Goal: Check status: Check status

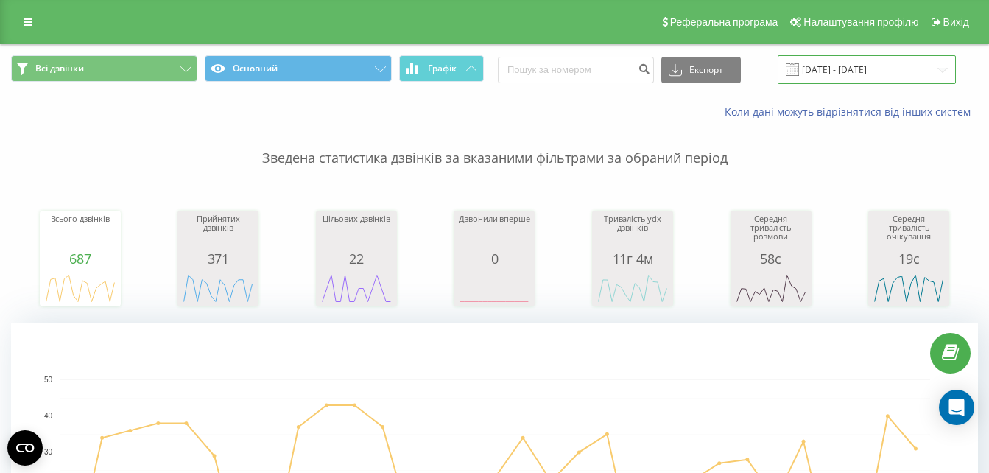
click at [889, 66] on input "[DATE] - [DATE]" at bounding box center [866, 69] width 178 height 29
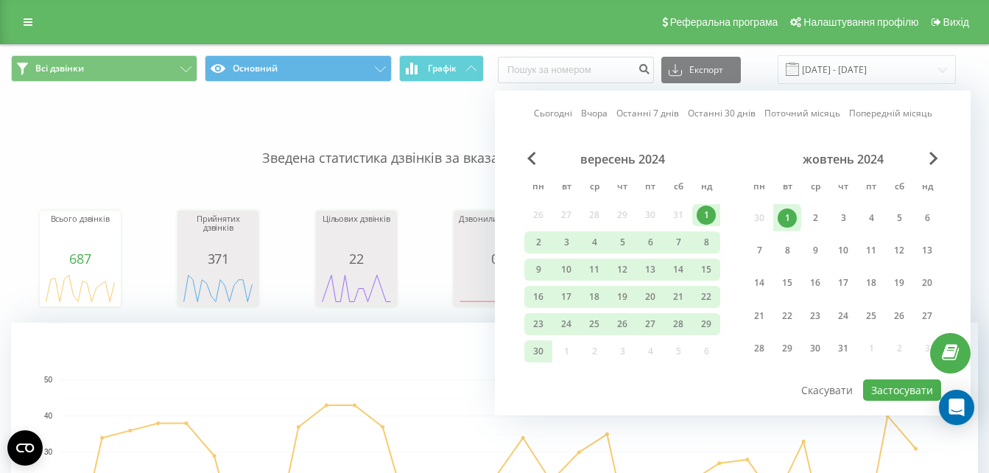
click at [725, 105] on div "Сьогодні Вчора Останні 7 днів Останні 30 днів Поточний місяць Попередній місяць…" at bounding box center [732, 253] width 475 height 325
click at [722, 116] on link "Останні 30 днів" at bounding box center [721, 113] width 68 height 14
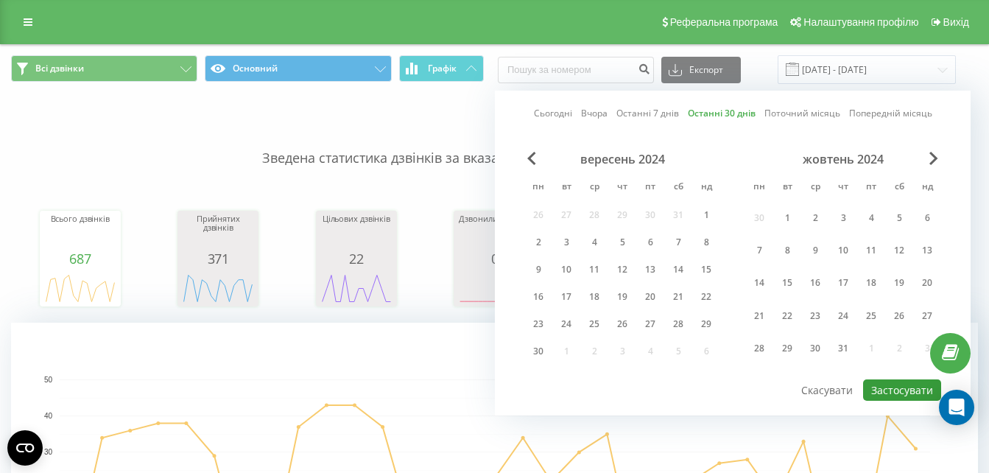
click at [886, 388] on button "Застосувати" at bounding box center [902, 389] width 78 height 21
type input "[DATE] - [DATE]"
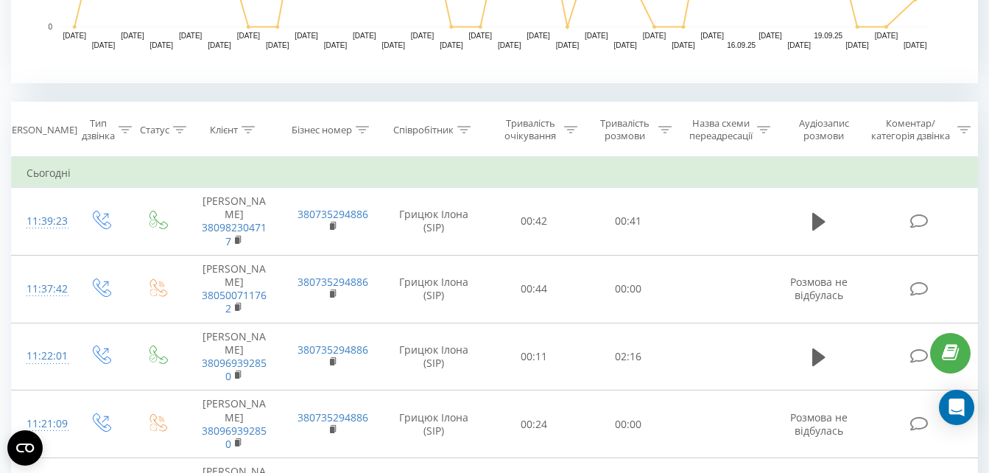
scroll to position [554, 0]
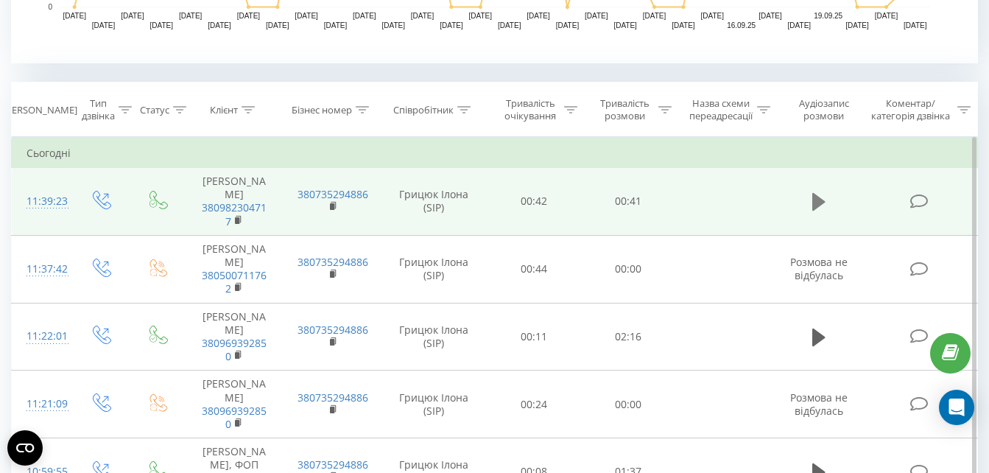
click at [808, 191] on button at bounding box center [818, 202] width 22 height 22
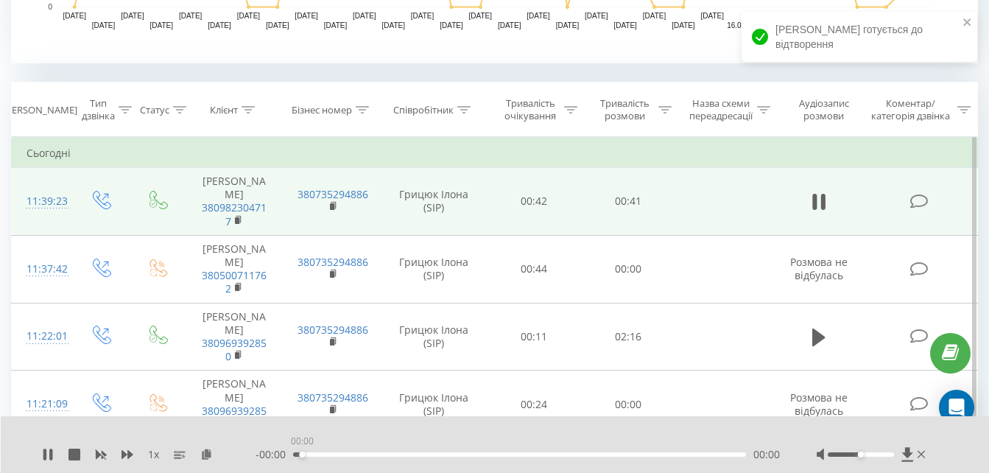
drag, startPoint x: 294, startPoint y: 453, endPoint x: 374, endPoint y: 456, distance: 79.5
click at [305, 456] on div "00:00" at bounding box center [302, 454] width 6 height 6
click at [360, 452] on div "00:06" at bounding box center [519, 454] width 453 height 4
click at [43, 452] on icon at bounding box center [48, 454] width 12 height 12
